Goal: Check status: Check status

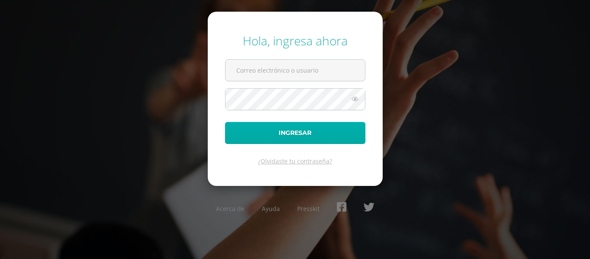
type input "2022019@maiagt.org"
click at [336, 135] on button "Ingresar" at bounding box center [295, 133] width 140 height 22
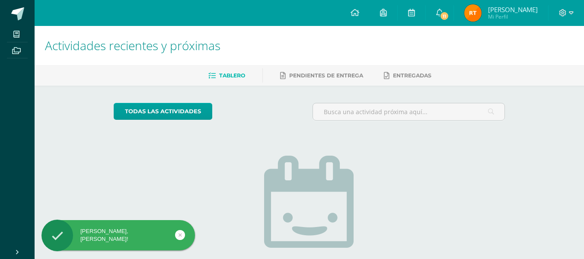
click at [479, 5] on img at bounding box center [472, 12] width 17 height 17
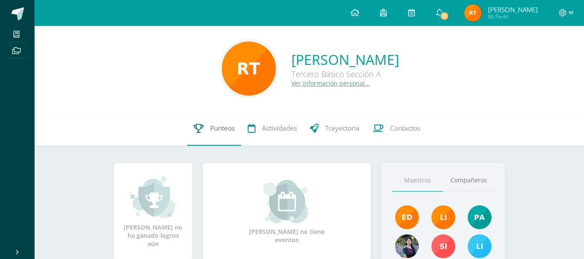
click at [226, 123] on link "Punteos" at bounding box center [214, 128] width 54 height 35
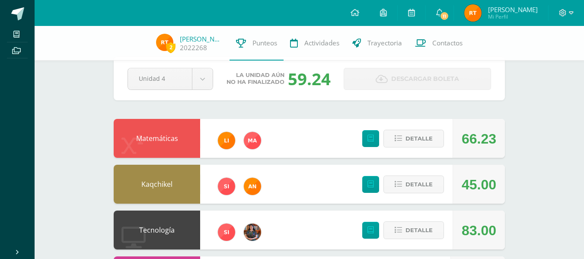
scroll to position [18, 0]
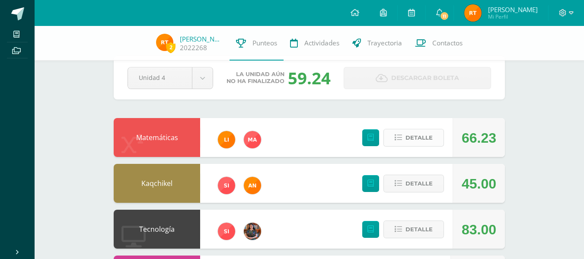
click at [421, 138] on span "Detalle" at bounding box center [418, 138] width 27 height 16
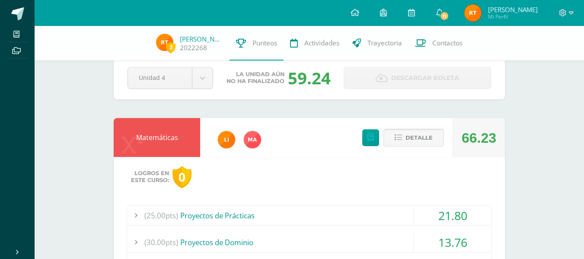
scroll to position [120, 0]
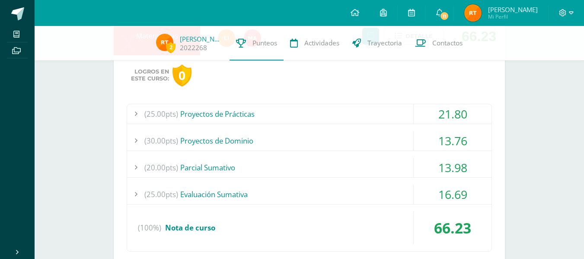
click at [220, 110] on div "(25.00pts) Proyectos de Prácticas" at bounding box center [309, 113] width 364 height 19
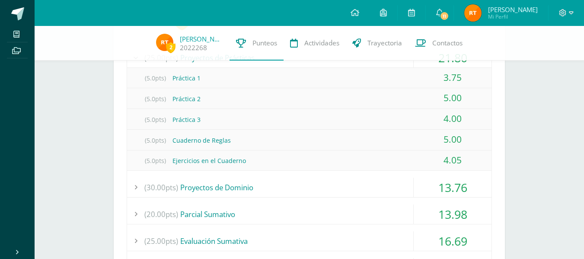
scroll to position [176, 0]
click at [217, 185] on div "(30.00pts) Proyectos de Dominio" at bounding box center [309, 186] width 364 height 19
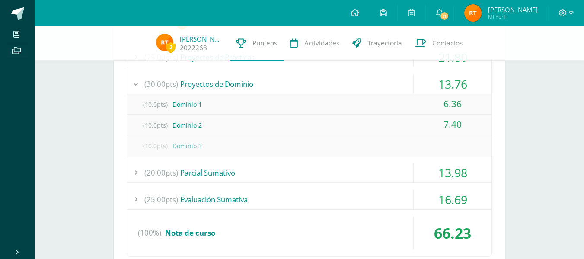
click at [223, 172] on div "(20.00pts) Parcial Sumativo" at bounding box center [309, 172] width 364 height 19
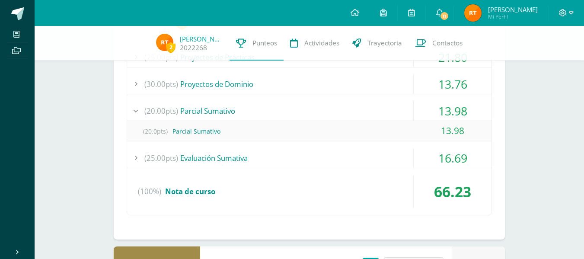
click at [228, 162] on div "(25.00pts) Evaluación Sumativa" at bounding box center [309, 157] width 364 height 19
click at [561, 10] on icon at bounding box center [563, 13] width 8 height 8
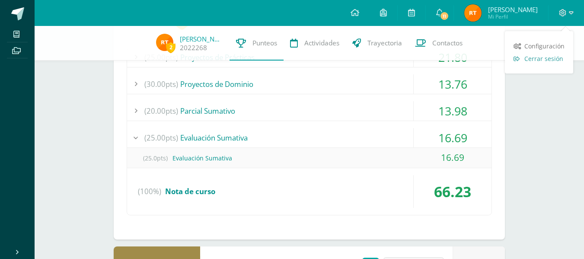
click at [535, 58] on span "Cerrar sesión" at bounding box center [543, 58] width 39 height 8
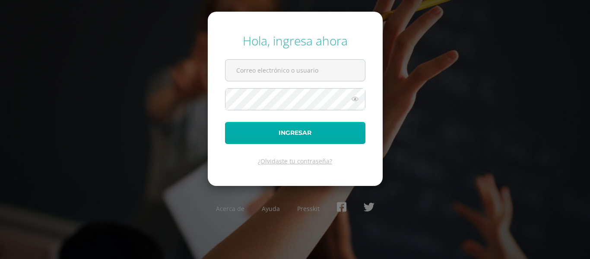
type input "2022019@maiagt.org"
click at [288, 132] on button "Ingresar" at bounding box center [295, 133] width 140 height 22
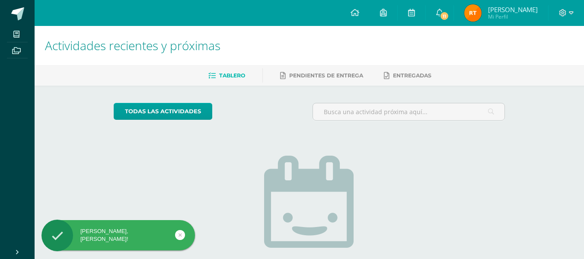
click at [481, 19] on span "[PERSON_NAME] Mi Perfil" at bounding box center [500, 12] width 77 height 17
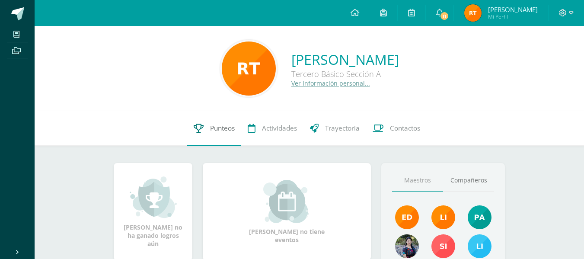
click at [214, 140] on link "Punteos" at bounding box center [214, 128] width 54 height 35
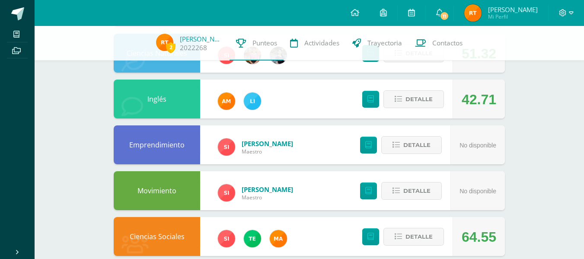
scroll to position [346, 0]
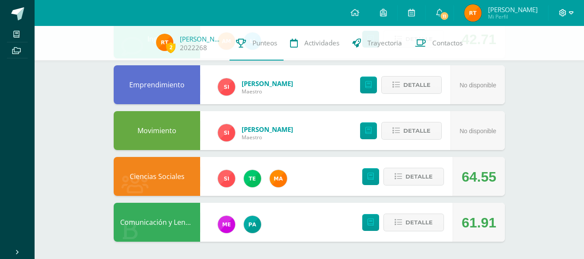
click at [562, 11] on icon at bounding box center [563, 13] width 8 height 8
click at [542, 57] on span "Cerrar sesión" at bounding box center [543, 58] width 39 height 8
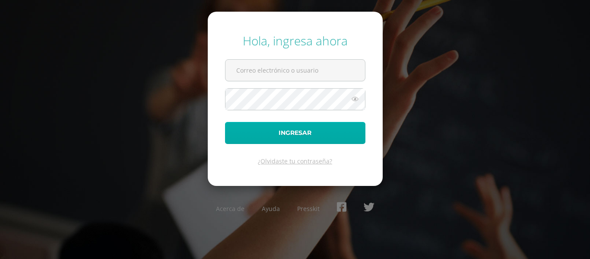
type input "[EMAIL_ADDRESS][DOMAIN_NAME]"
click at [252, 132] on button "Ingresar" at bounding box center [295, 133] width 140 height 22
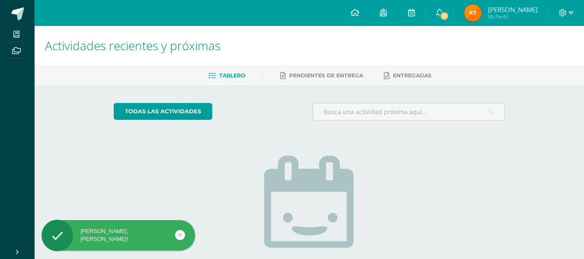
click at [476, 12] on img at bounding box center [472, 12] width 17 height 17
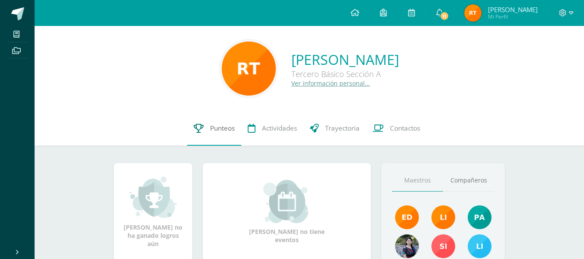
click at [216, 134] on link "Punteos" at bounding box center [214, 128] width 54 height 35
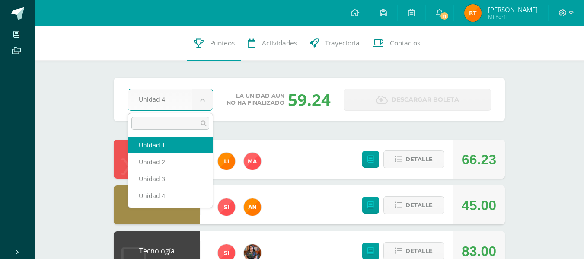
select select "Unidad 1"
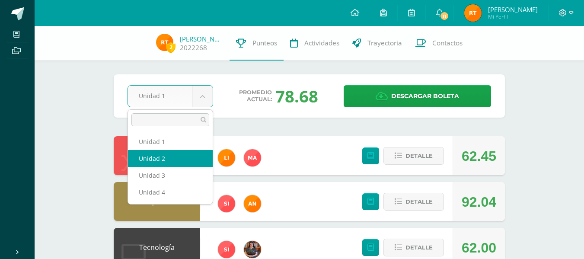
select select "Unidad 2"
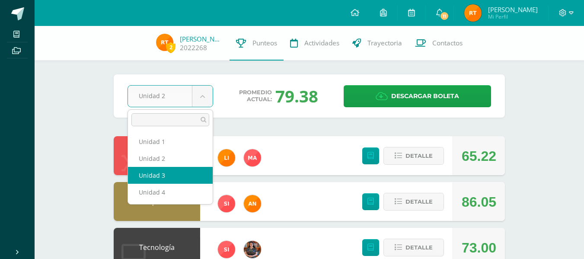
select select "Unidad 3"
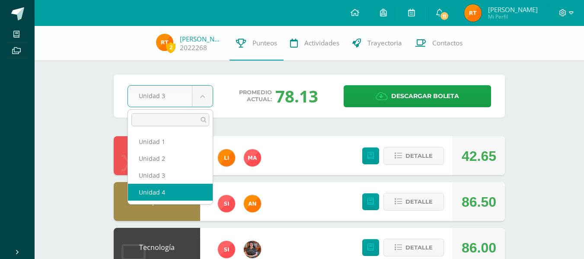
select select "Unidad 4"
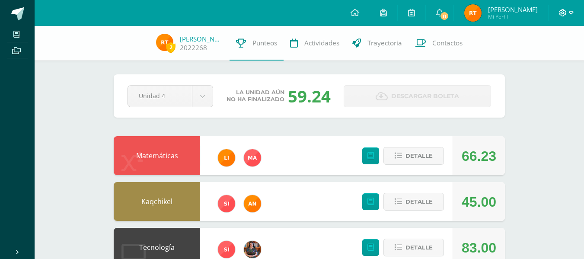
click at [566, 14] on icon at bounding box center [563, 13] width 8 height 8
click at [532, 61] on span "Cerrar sesión" at bounding box center [544, 59] width 39 height 8
